Goal: Use online tool/utility: Utilize a website feature to perform a specific function

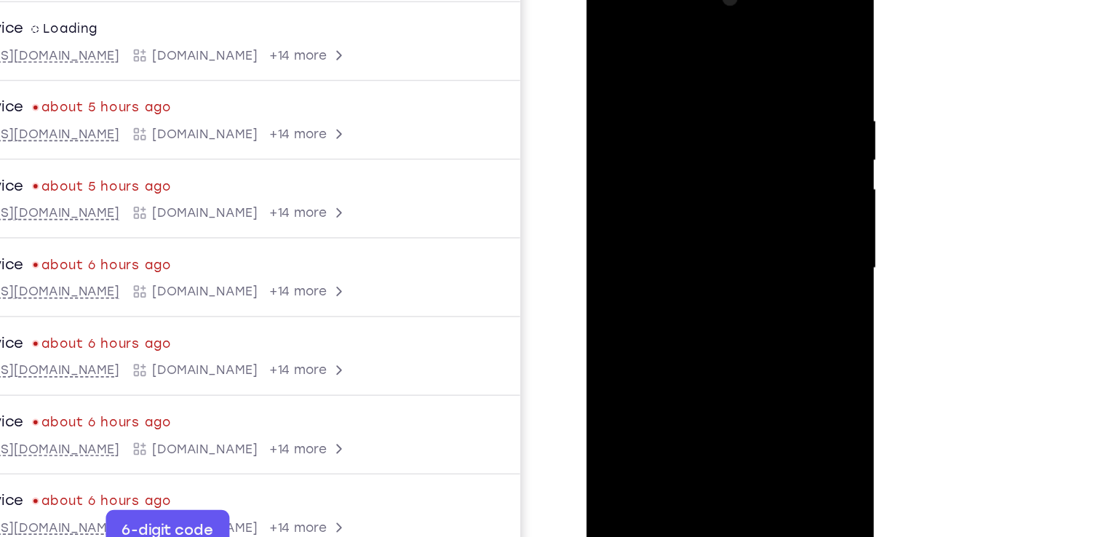
click at [687, 371] on div at bounding box center [689, 182] width 183 height 408
click at [758, 319] on div at bounding box center [689, 182] width 183 height 408
click at [683, 42] on div at bounding box center [689, 182] width 183 height 408
click at [751, 178] on div at bounding box center [689, 182] width 183 height 408
click at [676, 207] on div at bounding box center [689, 182] width 183 height 408
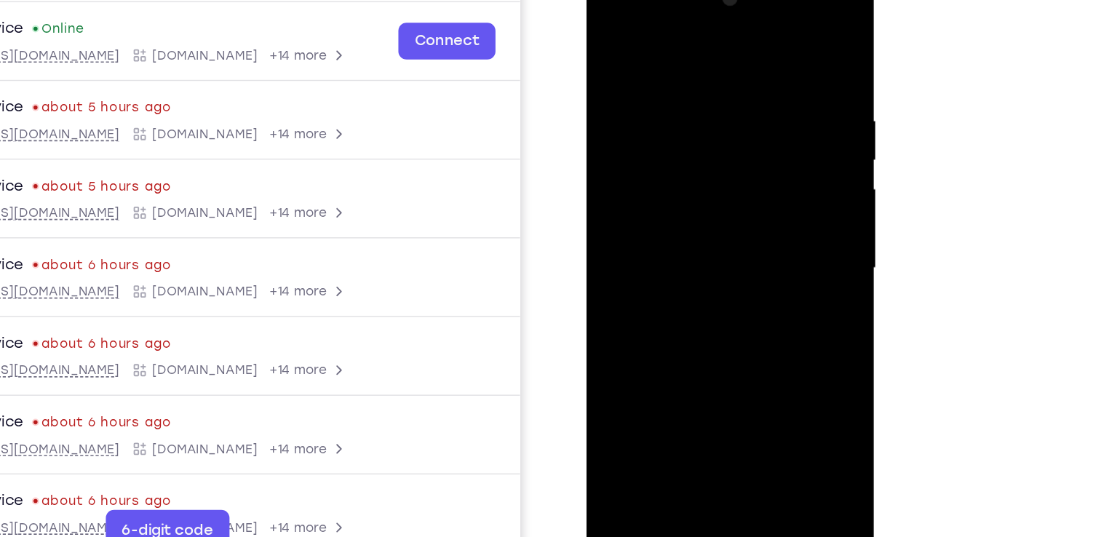
click at [695, 252] on div at bounding box center [689, 182] width 183 height 408
click at [681, 106] on div at bounding box center [689, 182] width 183 height 408
click at [686, 109] on div at bounding box center [689, 182] width 183 height 408
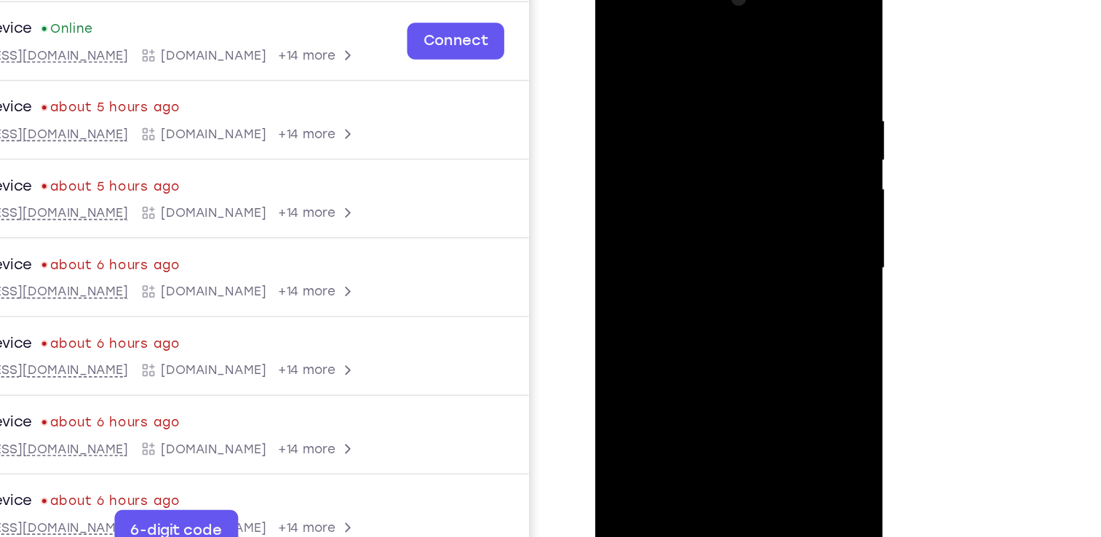
scroll to position [160, 0]
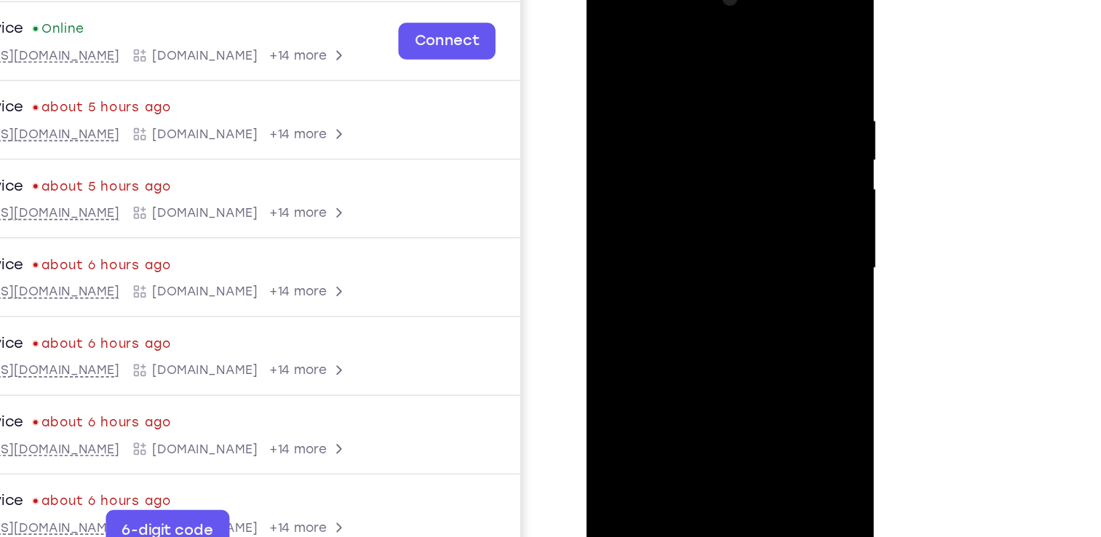
click at [718, 243] on div at bounding box center [689, 182] width 183 height 408
click at [719, 355] on div at bounding box center [689, 182] width 183 height 408
click at [721, 259] on div at bounding box center [689, 182] width 183 height 408
click at [696, 180] on div at bounding box center [689, 182] width 183 height 408
click at [706, 272] on div at bounding box center [689, 182] width 183 height 408
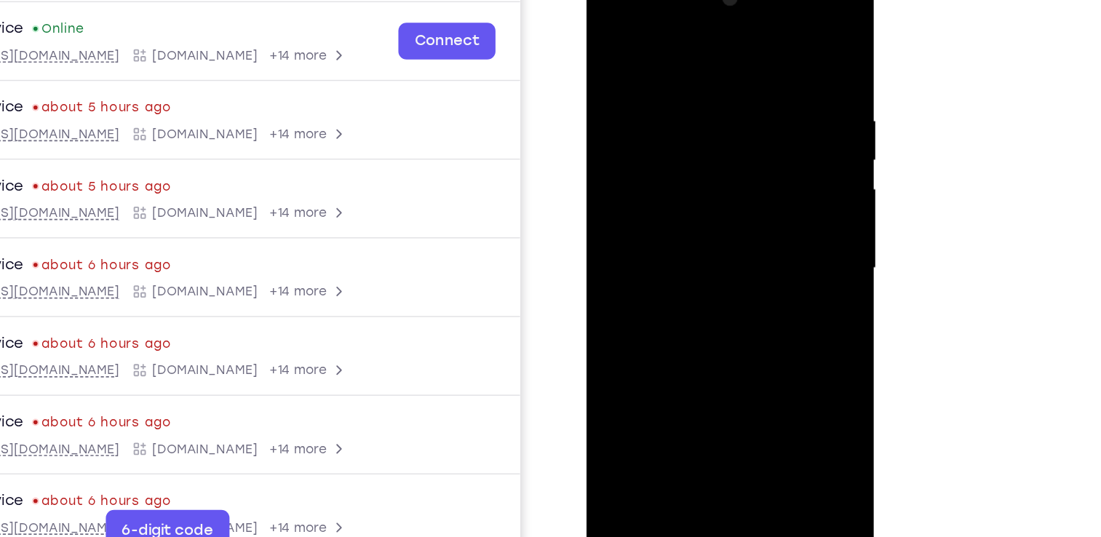
click at [734, 269] on div at bounding box center [689, 182] width 183 height 408
click at [767, 314] on div at bounding box center [689, 182] width 183 height 408
click at [628, 92] on div at bounding box center [689, 182] width 183 height 408
click at [631, 225] on div at bounding box center [689, 182] width 183 height 408
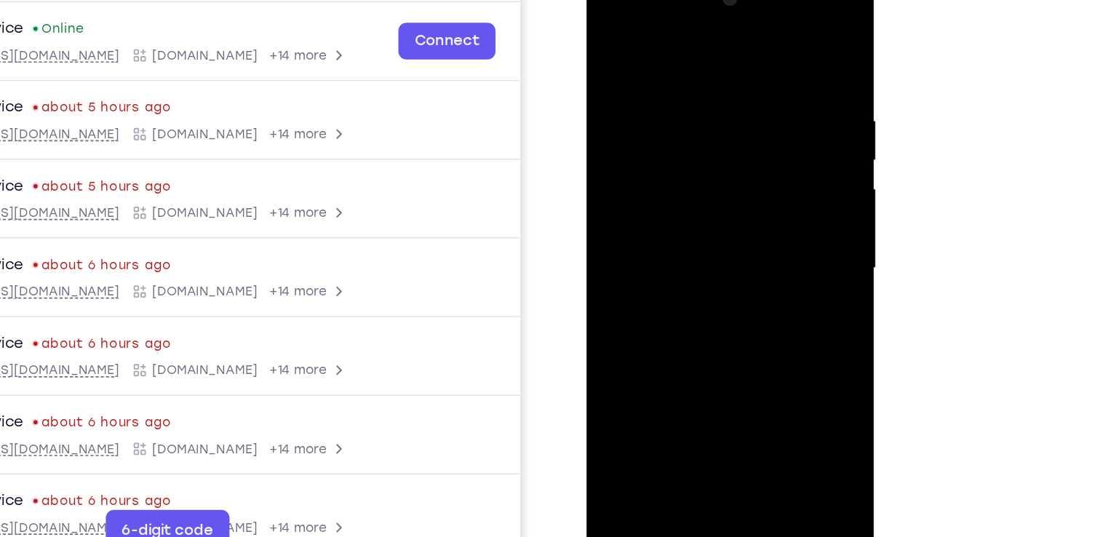
click at [631, 225] on div at bounding box center [689, 182] width 183 height 408
click at [608, 40] on div at bounding box center [689, 182] width 183 height 408
click at [713, 207] on div at bounding box center [689, 182] width 183 height 408
click at [650, 322] on div at bounding box center [689, 182] width 183 height 408
drag, startPoint x: 659, startPoint y: 304, endPoint x: 689, endPoint y: 145, distance: 162.0
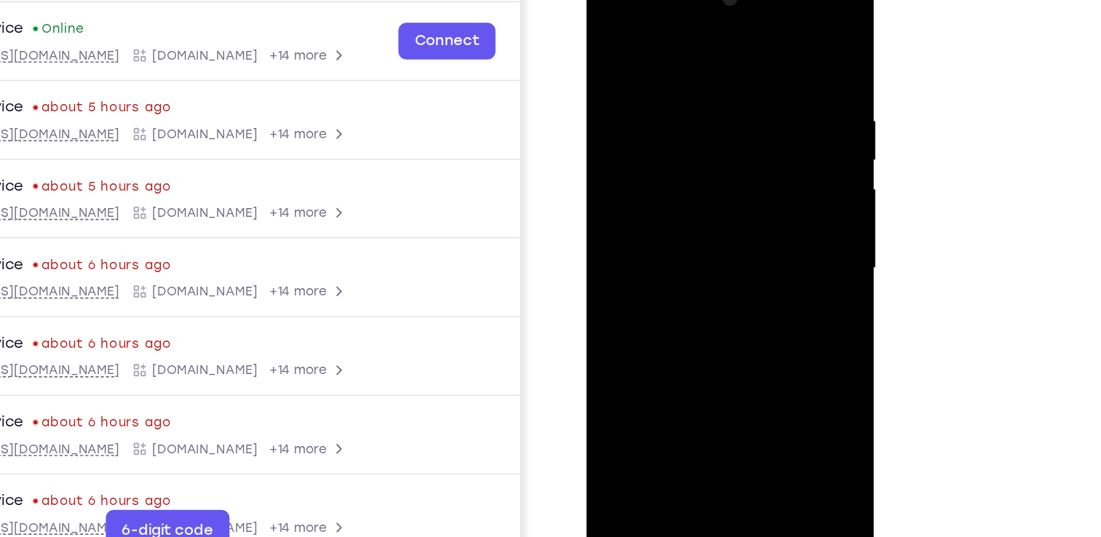
click at [689, 145] on div at bounding box center [689, 182] width 183 height 408
click at [643, 38] on div at bounding box center [689, 182] width 183 height 408
click at [633, 36] on div at bounding box center [689, 182] width 183 height 408
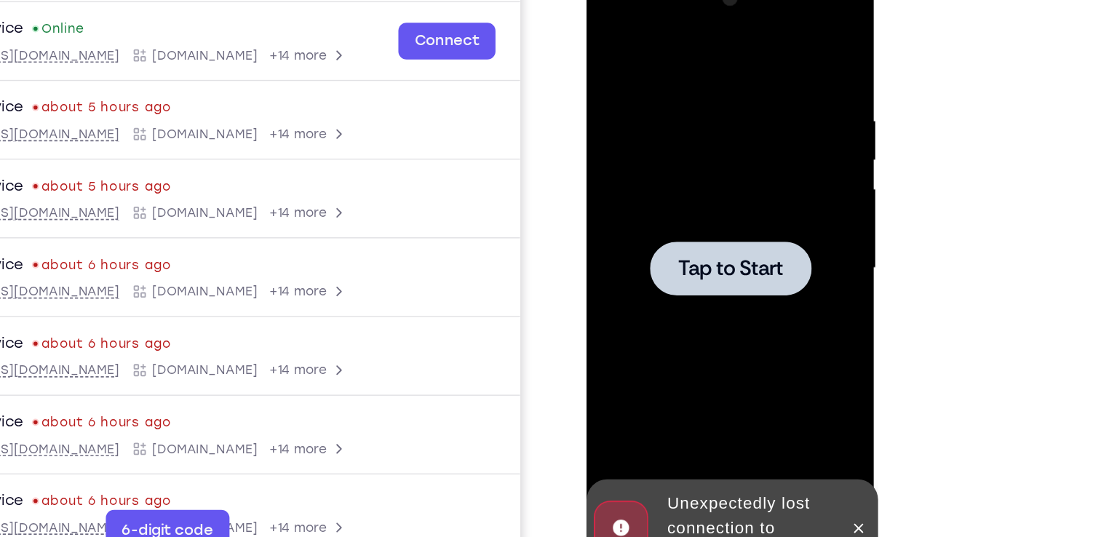
click at [678, 191] on div at bounding box center [689, 181] width 115 height 39
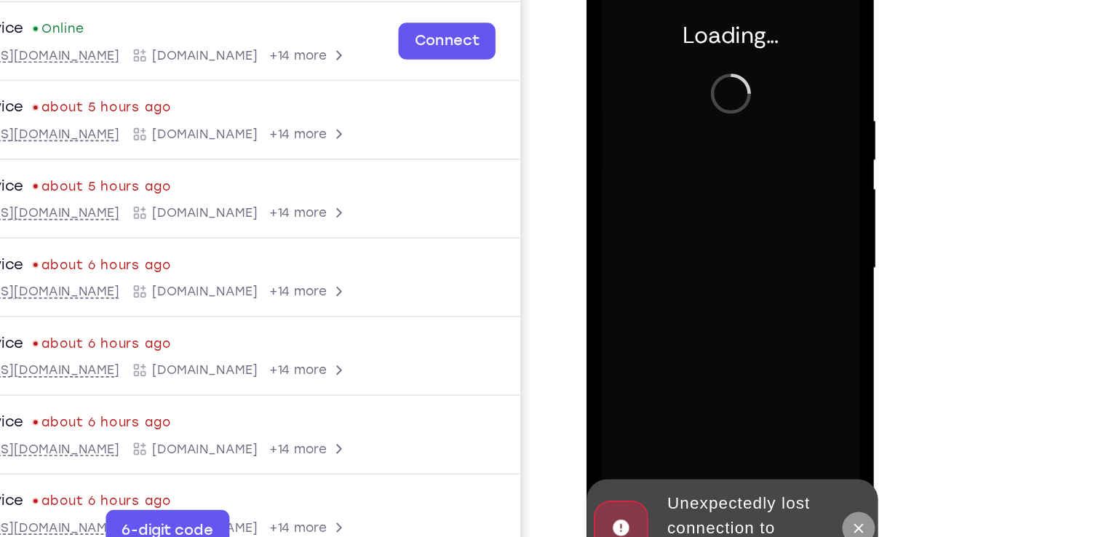
click at [779, 360] on button at bounding box center [780, 366] width 23 height 23
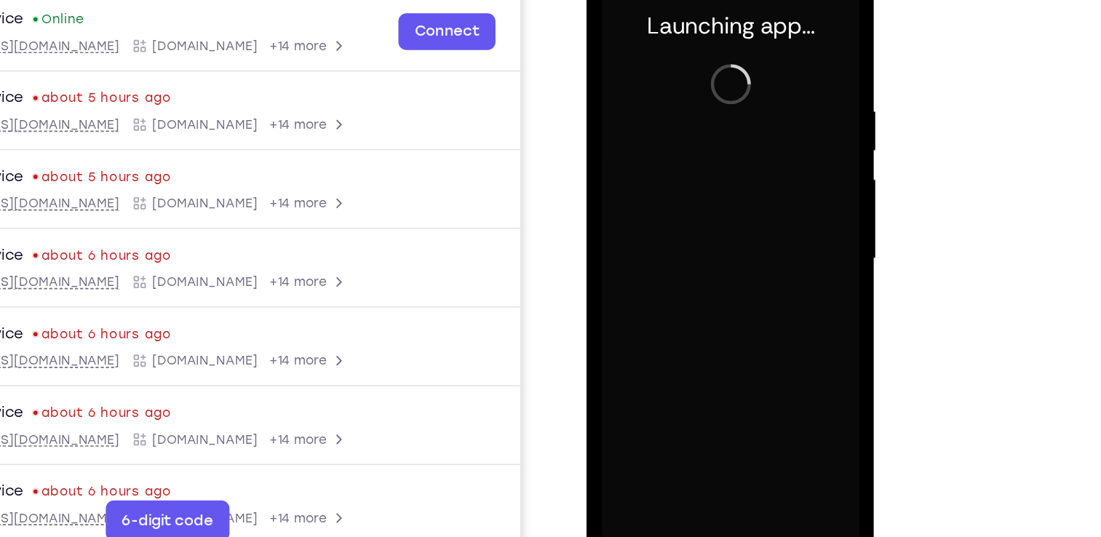
scroll to position [159, 0]
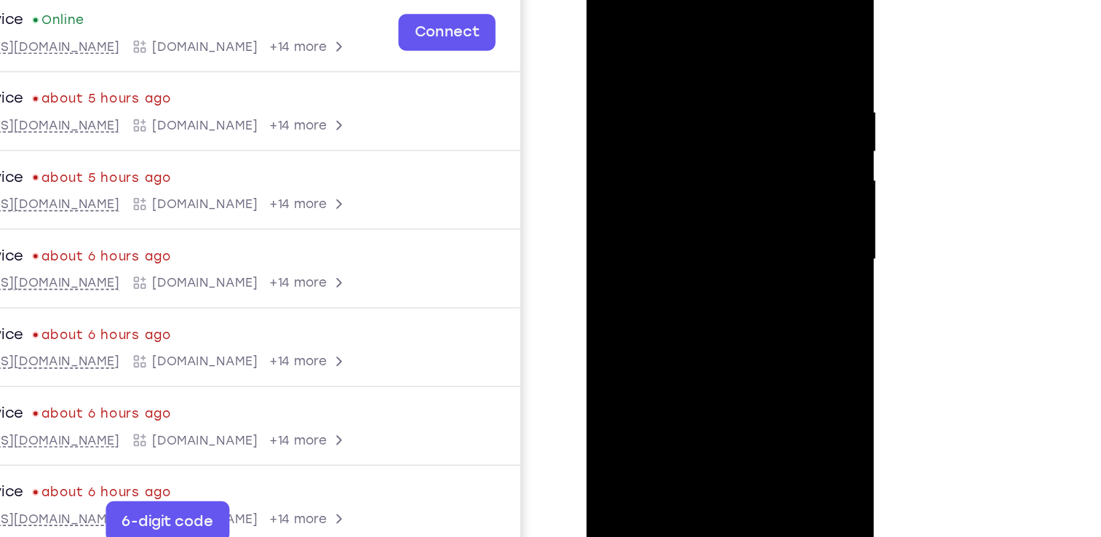
click at [686, 368] on div at bounding box center [689, 173] width 183 height 408
click at [755, 299] on div at bounding box center [689, 173] width 183 height 408
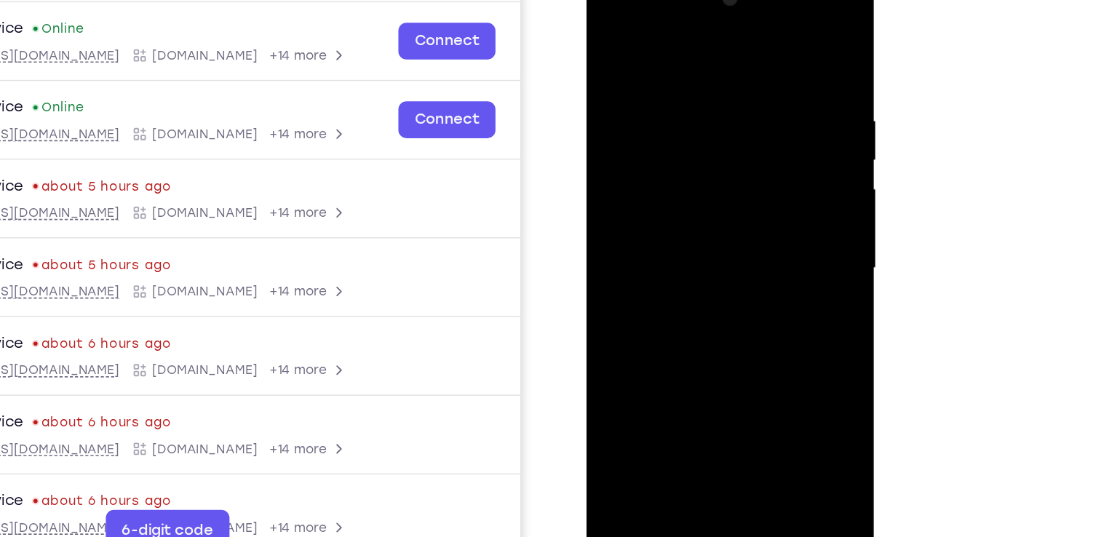
scroll to position [160, 0]
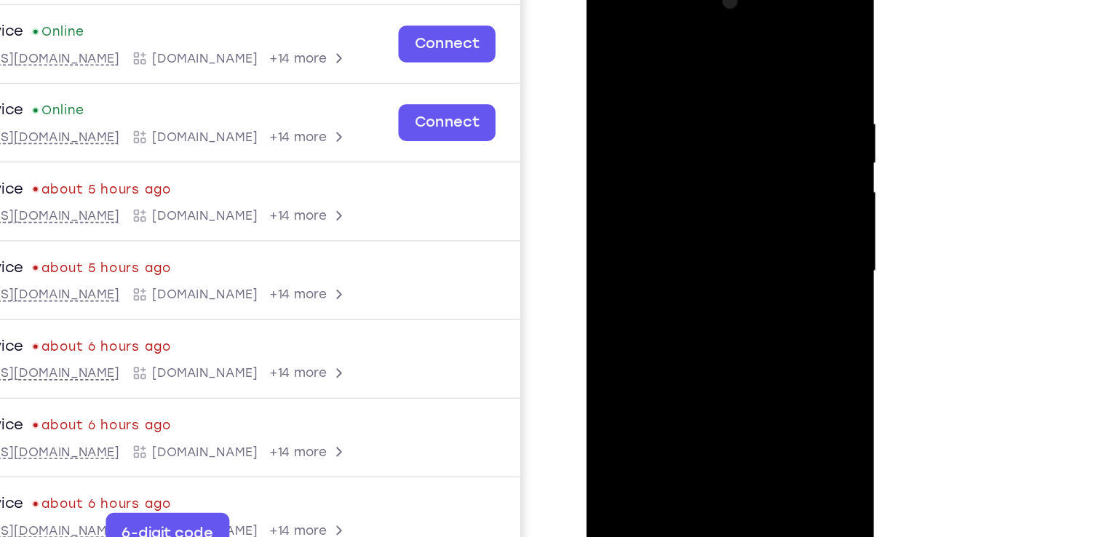
click at [707, 44] on div at bounding box center [689, 186] width 183 height 408
click at [748, 178] on div at bounding box center [689, 186] width 183 height 408
click at [670, 213] on div at bounding box center [689, 186] width 183 height 408
click at [694, 257] on div at bounding box center [689, 186] width 183 height 408
click at [698, 113] on div at bounding box center [689, 186] width 183 height 408
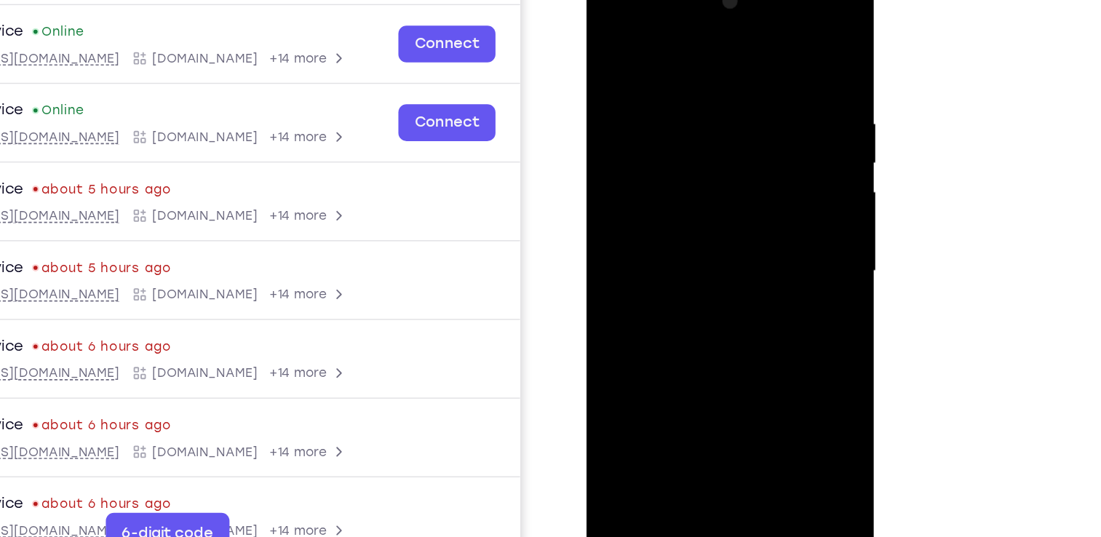
click at [653, 122] on div at bounding box center [689, 186] width 183 height 408
click at [726, 246] on div at bounding box center [689, 186] width 183 height 408
drag, startPoint x: 763, startPoint y: 73, endPoint x: 632, endPoint y: 88, distance: 131.9
click at [632, 88] on div at bounding box center [689, 186] width 183 height 408
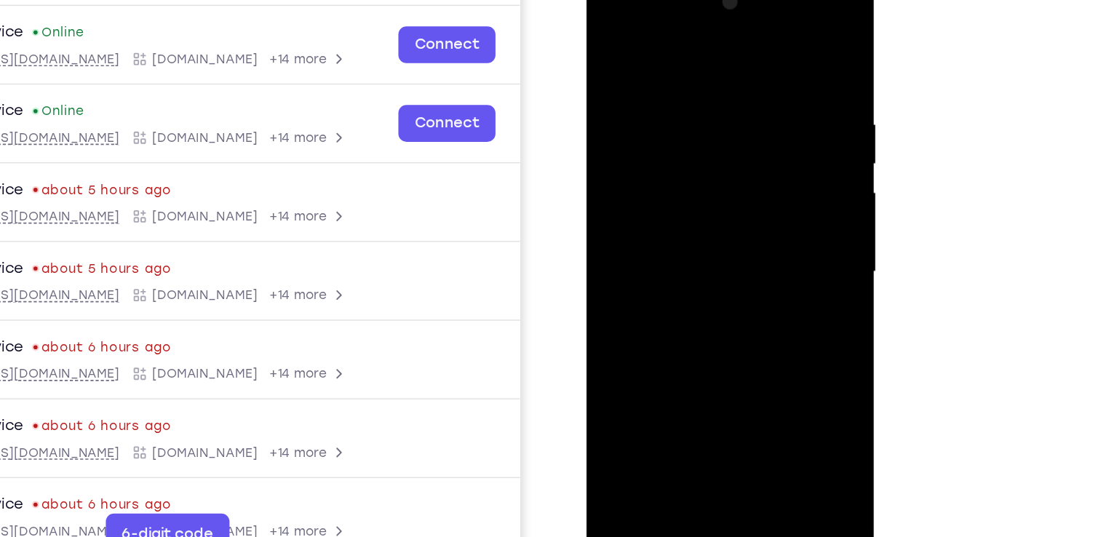
click at [726, 354] on div at bounding box center [689, 186] width 183 height 408
click at [680, 263] on div at bounding box center [689, 186] width 183 height 408
click at [772, 111] on div at bounding box center [689, 186] width 183 height 408
click at [715, 210] on div at bounding box center [689, 186] width 183 height 408
click at [645, 41] on div at bounding box center [689, 186] width 183 height 408
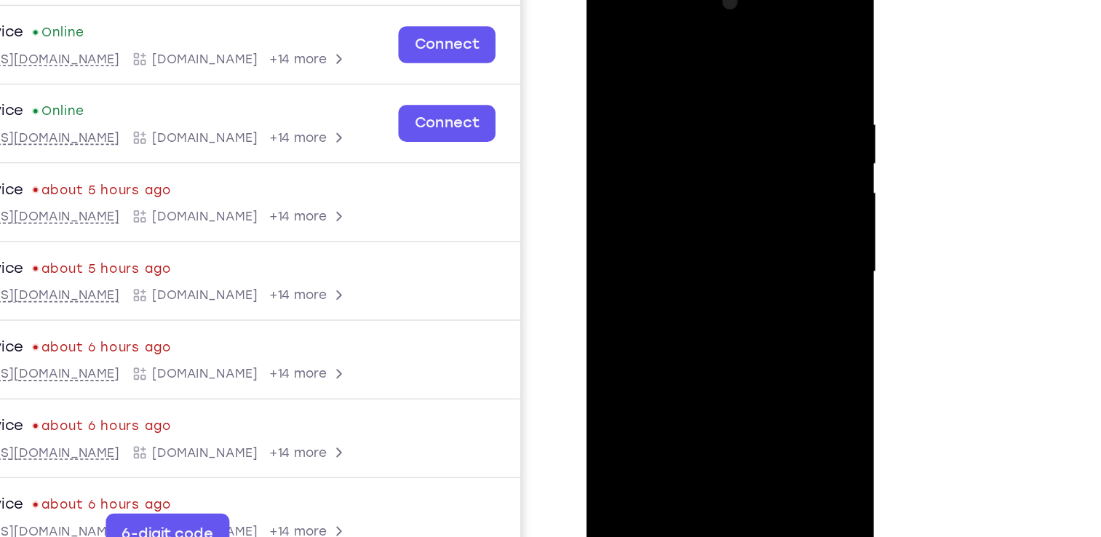
click at [628, 85] on div at bounding box center [689, 186] width 183 height 408
click at [609, 38] on div at bounding box center [689, 186] width 183 height 408
click at [665, 69] on div at bounding box center [689, 186] width 183 height 408
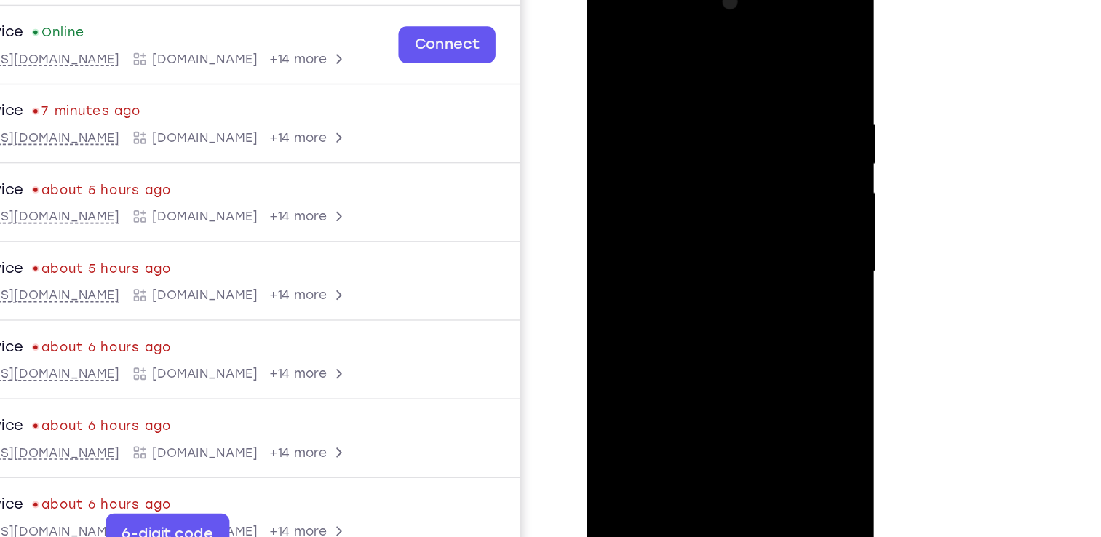
click at [615, 43] on div at bounding box center [689, 186] width 183 height 408
click at [609, 35] on div at bounding box center [689, 186] width 183 height 408
click at [760, 44] on div at bounding box center [689, 186] width 183 height 408
click at [702, 213] on div at bounding box center [689, 186] width 183 height 408
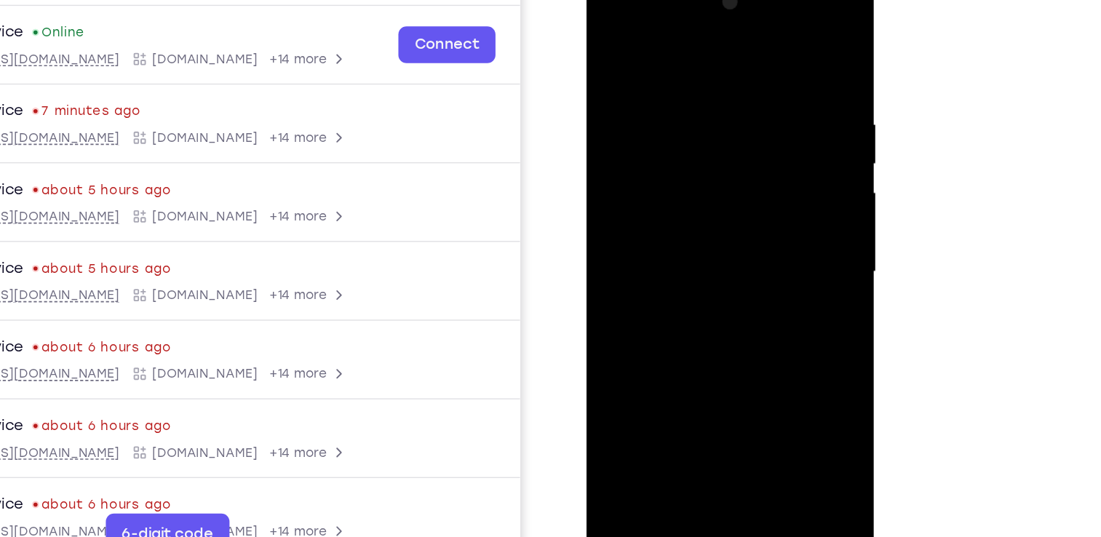
drag, startPoint x: 679, startPoint y: 246, endPoint x: 682, endPoint y: 52, distance: 193.6
click at [682, 52] on div at bounding box center [689, 186] width 183 height 408
drag, startPoint x: 691, startPoint y: 241, endPoint x: 708, endPoint y: 68, distance: 174.1
click at [708, 68] on div at bounding box center [689, 186] width 183 height 408
drag, startPoint x: 677, startPoint y: 271, endPoint x: 715, endPoint y: 70, distance: 204.6
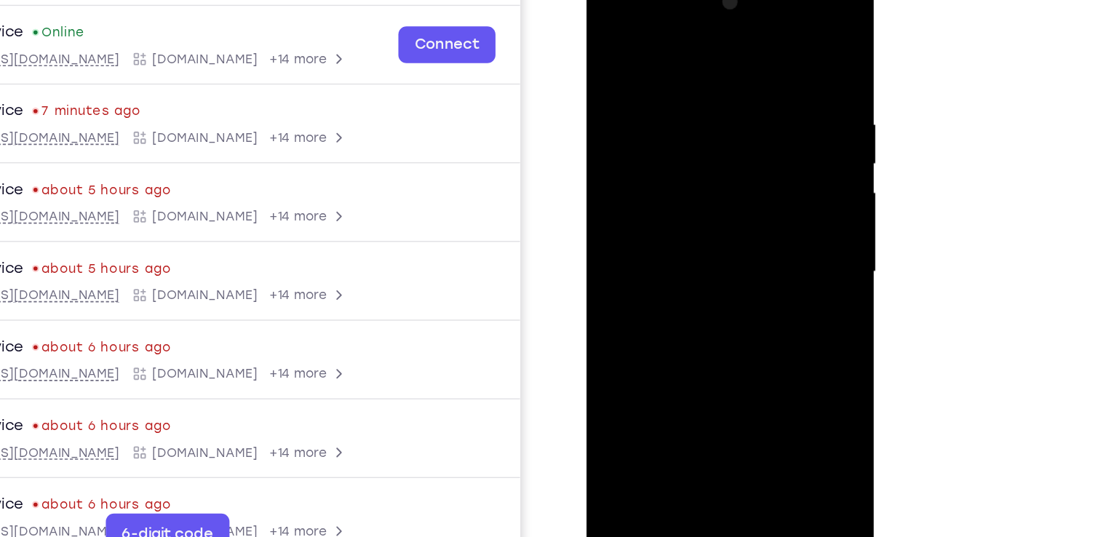
click at [715, 70] on div at bounding box center [689, 186] width 183 height 408
drag, startPoint x: 677, startPoint y: 226, endPoint x: 749, endPoint y: -13, distance: 249.4
click at [749, 0] on div at bounding box center [689, 186] width 183 height 408
drag, startPoint x: 689, startPoint y: 261, endPoint x: 739, endPoint y: 68, distance: 199.3
click at [739, 68] on div at bounding box center [689, 186] width 183 height 408
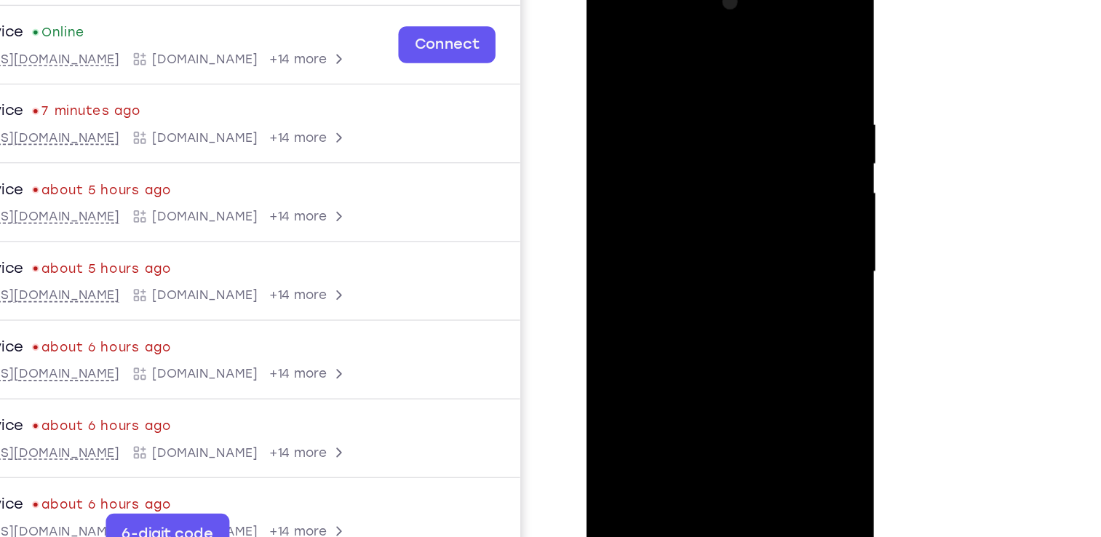
drag, startPoint x: 685, startPoint y: 290, endPoint x: 665, endPoint y: 48, distance: 243.2
click at [665, 48] on div at bounding box center [689, 186] width 183 height 408
click at [770, 37] on div at bounding box center [689, 186] width 183 height 408
click at [616, 76] on div at bounding box center [689, 186] width 183 height 408
click at [762, 41] on div at bounding box center [689, 186] width 183 height 408
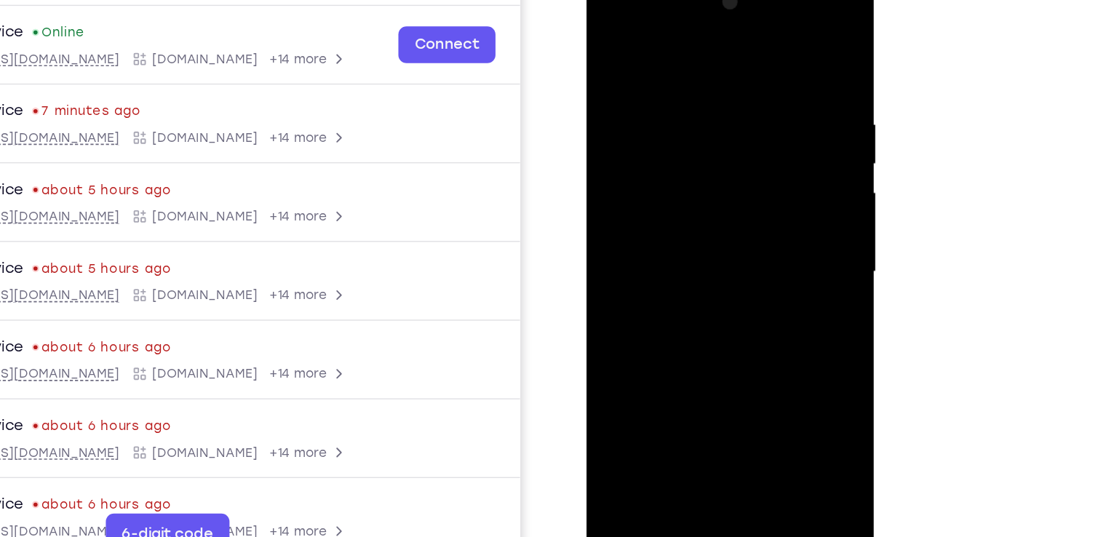
click at [652, 182] on div at bounding box center [689, 186] width 183 height 408
click at [609, 39] on div at bounding box center [689, 186] width 183 height 408
drag, startPoint x: 701, startPoint y: 293, endPoint x: 720, endPoint y: -46, distance: 339.7
click at [720, 0] on html "Online web based iOS Simulators and Android Emulators. Run iPhone, iPad, Mobile…" at bounding box center [690, 189] width 207 height 437
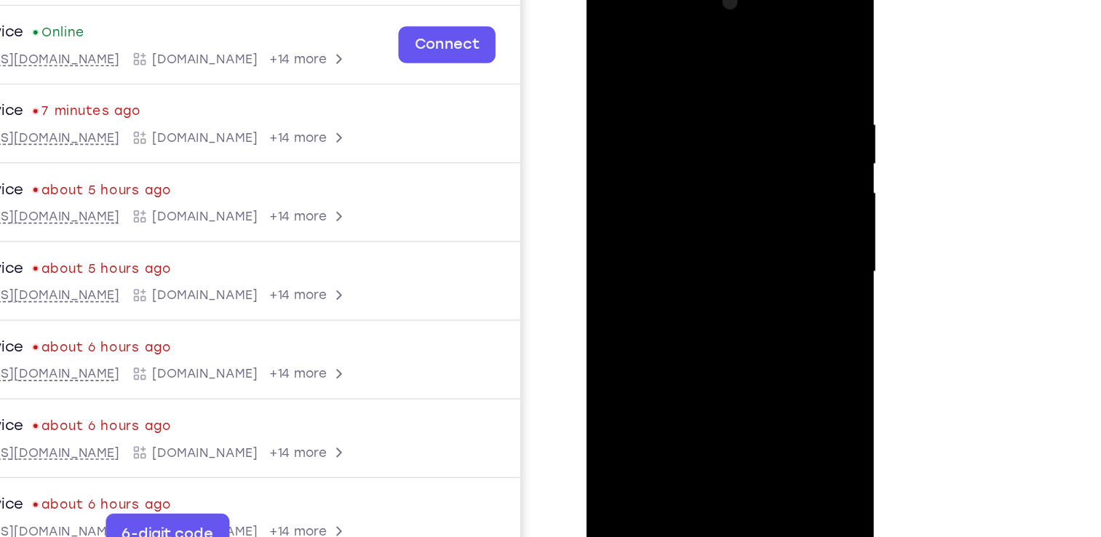
drag, startPoint x: 710, startPoint y: 163, endPoint x: 725, endPoint y: -46, distance: 209.4
click at [725, 0] on html "Online web based iOS Simulators and Android Emulators. Run iPhone, iPad, Mobile…" at bounding box center [690, 189] width 207 height 437
drag, startPoint x: 678, startPoint y: 293, endPoint x: 689, endPoint y: 48, distance: 244.8
click at [689, 48] on div at bounding box center [689, 186] width 183 height 408
drag, startPoint x: 681, startPoint y: 294, endPoint x: 715, endPoint y: 53, distance: 243.3
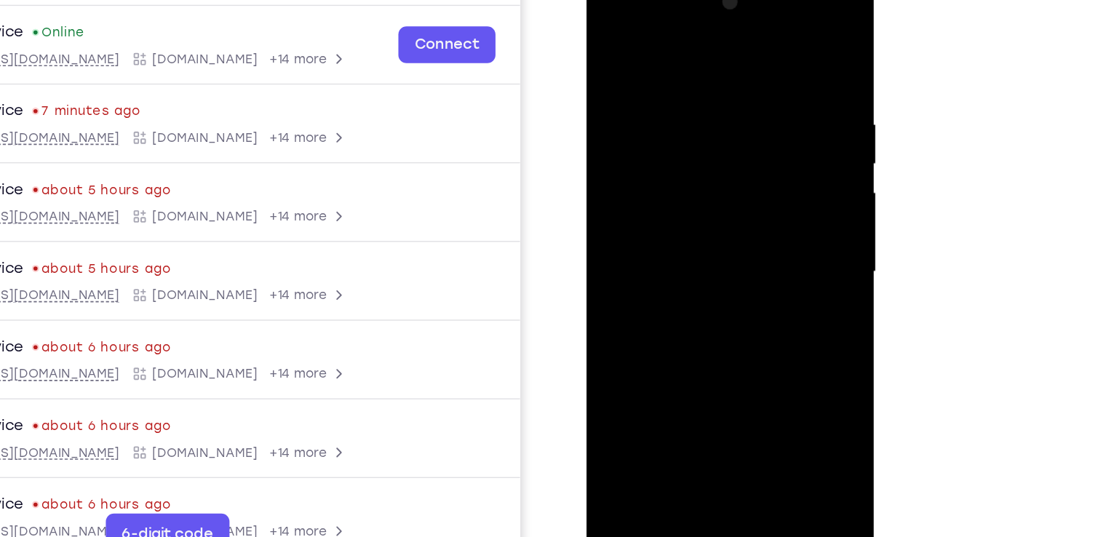
click at [715, 53] on div at bounding box center [689, 186] width 183 height 408
drag, startPoint x: 692, startPoint y: 318, endPoint x: 670, endPoint y: 151, distance: 168.8
click at [670, 151] on div at bounding box center [689, 186] width 183 height 408
drag, startPoint x: 693, startPoint y: 255, endPoint x: 677, endPoint y: 163, distance: 93.1
click at [677, 163] on div at bounding box center [689, 186] width 183 height 408
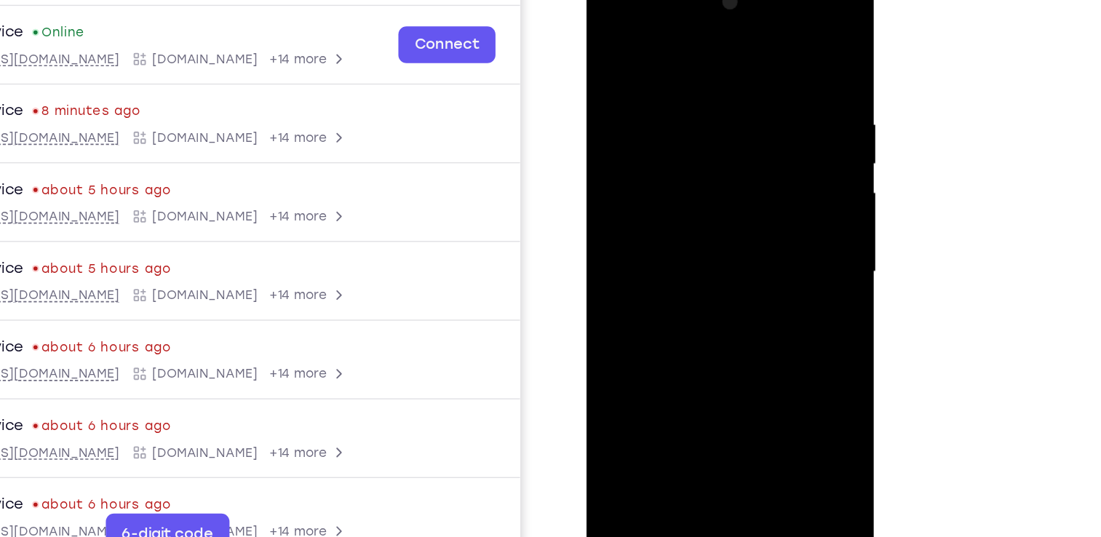
drag, startPoint x: 678, startPoint y: 306, endPoint x: 711, endPoint y: -19, distance: 327.1
click at [711, 0] on div at bounding box center [689, 186] width 183 height 408
drag, startPoint x: 726, startPoint y: 250, endPoint x: 710, endPoint y: 204, distance: 48.6
click at [710, 204] on div at bounding box center [689, 186] width 183 height 408
